Goal: Task Accomplishment & Management: Complete application form

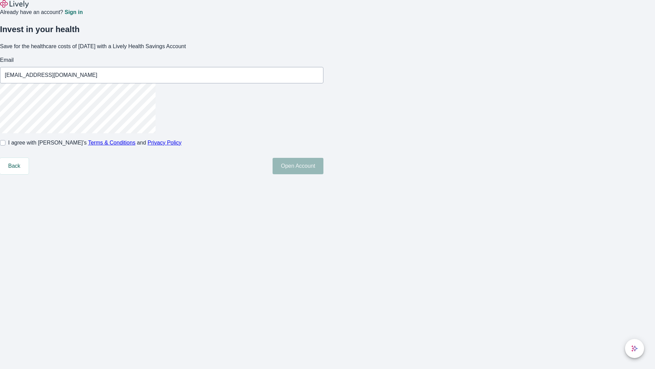
click at [5, 145] on input "I agree with Lively’s Terms & Conditions and Privacy Policy" at bounding box center [2, 142] width 5 height 5
checkbox input "true"
click at [324, 174] on button "Open Account" at bounding box center [298, 166] width 51 height 16
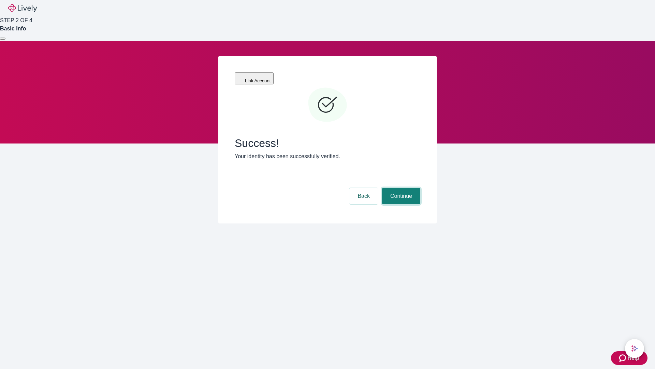
click at [400, 188] on button "Continue" at bounding box center [401, 196] width 38 height 16
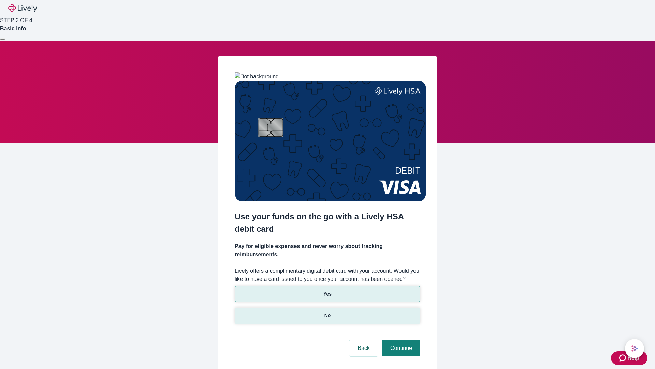
click at [327, 312] on p "No" at bounding box center [328, 315] width 6 height 7
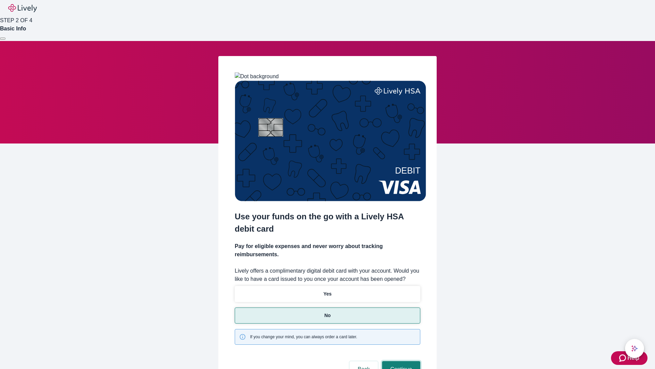
click at [400, 361] on button "Continue" at bounding box center [401, 369] width 38 height 16
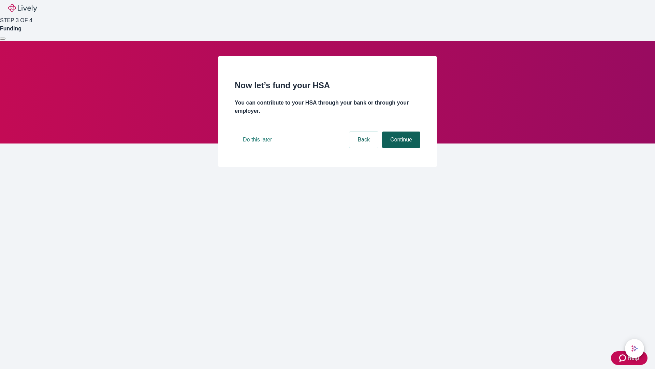
click at [400, 148] on button "Continue" at bounding box center [401, 139] width 38 height 16
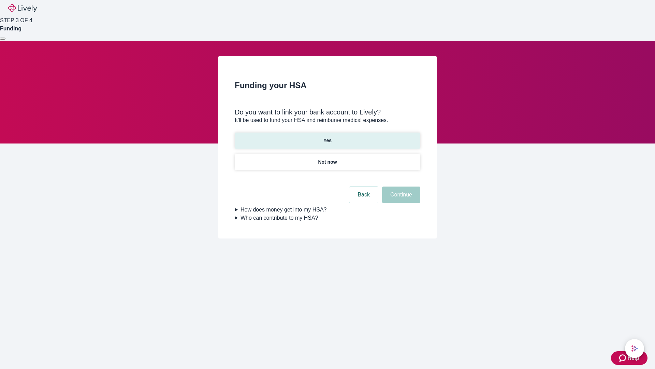
click at [327, 137] on p "Yes" at bounding box center [328, 140] width 8 height 7
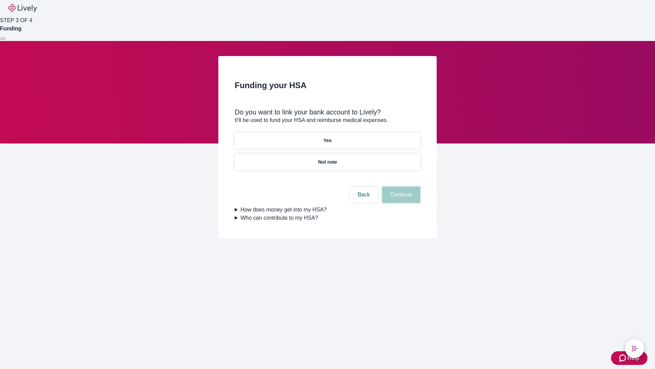
click at [400, 186] on button "Continue" at bounding box center [401, 194] width 38 height 16
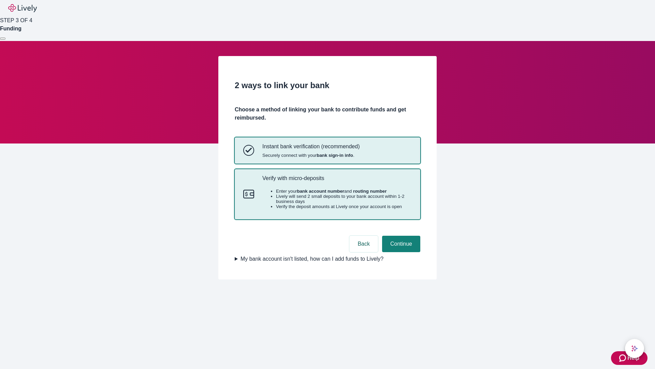
click at [337, 181] on p "Verify with micro-deposits" at bounding box center [338, 178] width 150 height 6
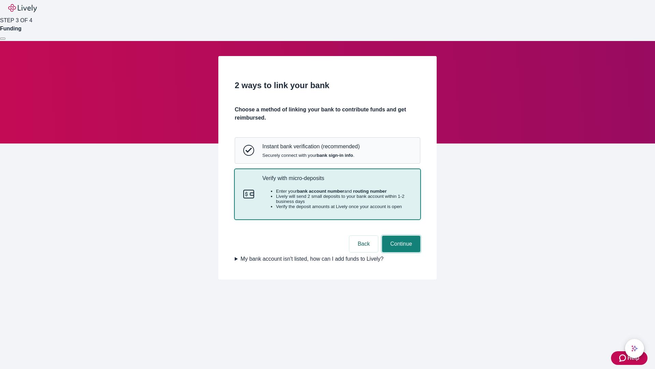
click at [400, 252] on button "Continue" at bounding box center [401, 244] width 38 height 16
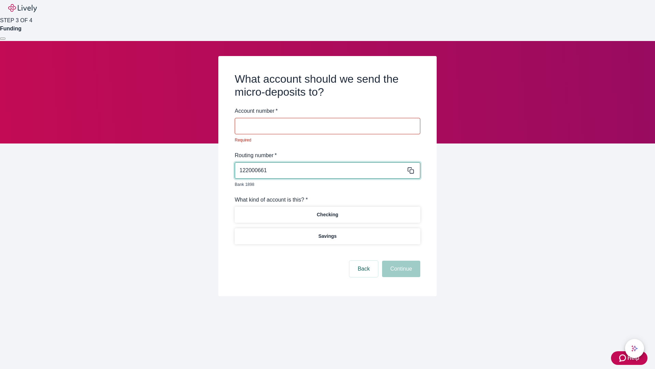
type input "122000661"
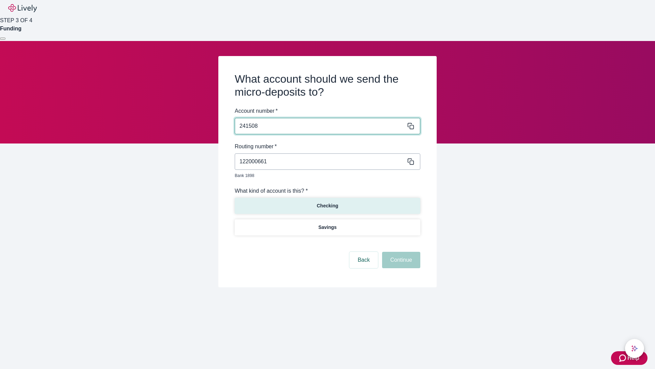
type input "241508"
click at [327, 202] on p "Checking" at bounding box center [328, 205] width 22 height 7
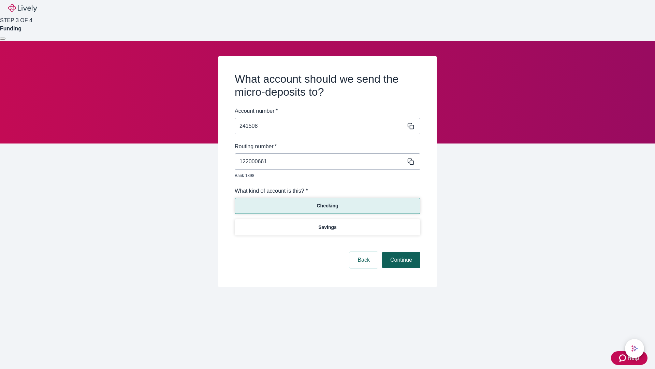
click at [400, 252] on button "Continue" at bounding box center [401, 260] width 38 height 16
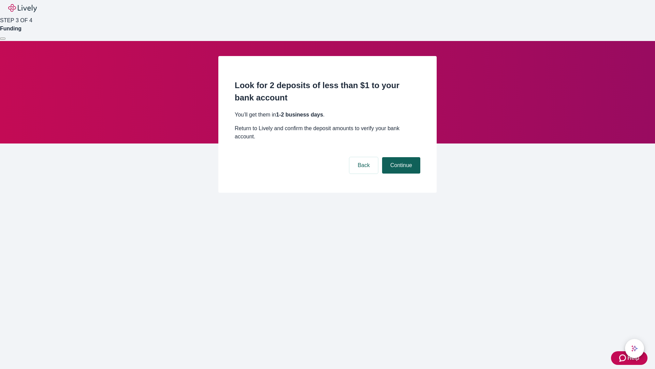
click at [400, 157] on button "Continue" at bounding box center [401, 165] width 38 height 16
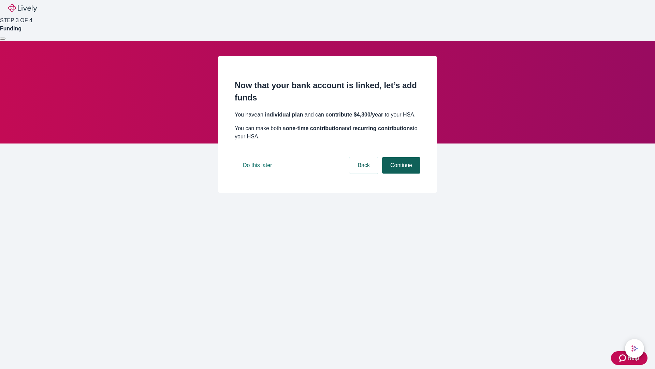
click at [400, 173] on button "Continue" at bounding box center [401, 165] width 38 height 16
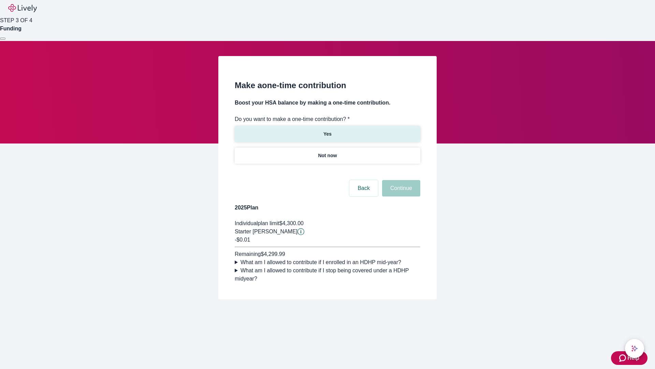
click at [327, 130] on p "Yes" at bounding box center [328, 133] width 8 height 7
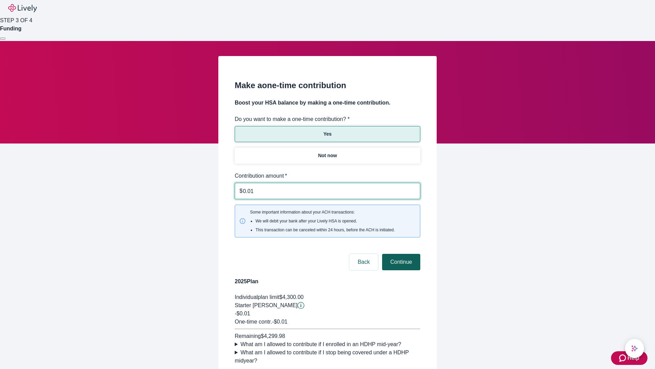
type input "0.01"
click at [400, 254] on button "Continue" at bounding box center [401, 262] width 38 height 16
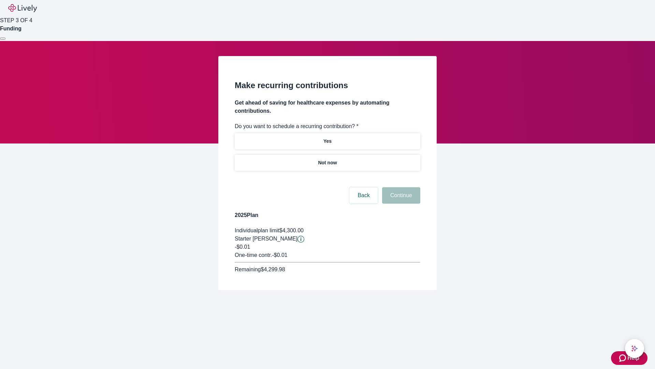
click at [327, 159] on p "Not now" at bounding box center [327, 162] width 19 height 7
click at [400, 187] on button "Continue" at bounding box center [401, 195] width 38 height 16
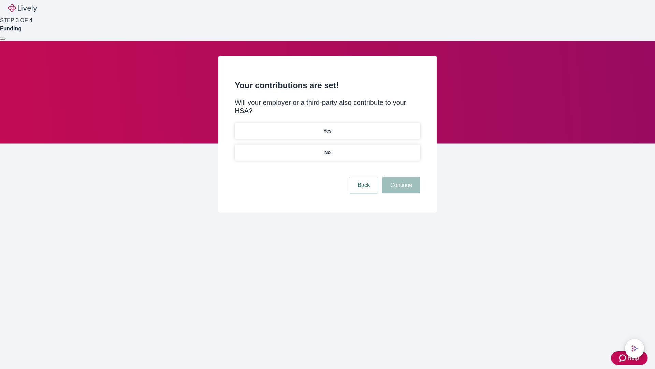
click at [327, 149] on p "No" at bounding box center [328, 152] width 6 height 7
click at [400, 177] on button "Continue" at bounding box center [401, 185] width 38 height 16
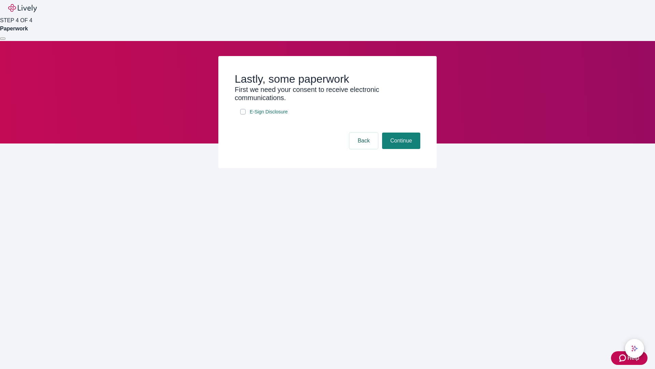
click at [243, 114] on input "E-Sign Disclosure" at bounding box center [242, 111] width 5 height 5
checkbox input "true"
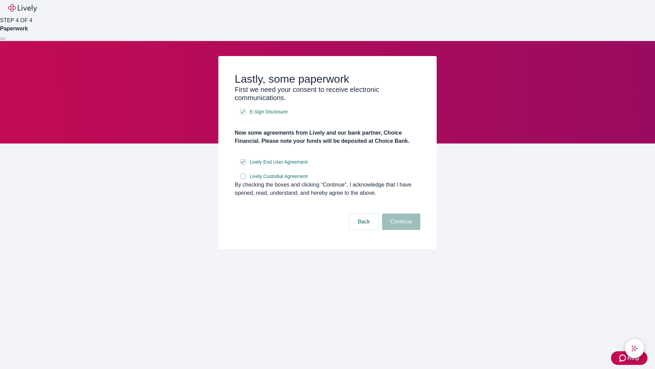
click at [243, 179] on input "Lively Custodial Agreement" at bounding box center [242, 175] width 5 height 5
checkbox input "true"
click at [400, 230] on button "Continue" at bounding box center [401, 221] width 38 height 16
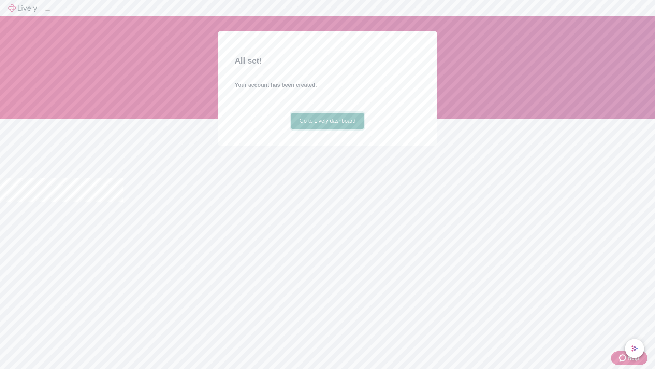
click at [327, 129] on link "Go to Lively dashboard" at bounding box center [328, 121] width 73 height 16
